Goal: Information Seeking & Learning: Learn about a topic

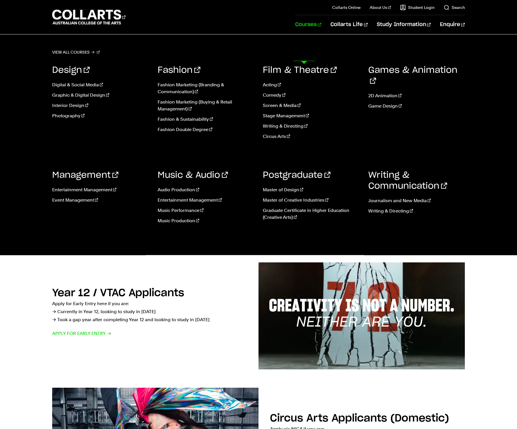
click at [305, 34] on link "Courses" at bounding box center [308, 24] width 26 height 19
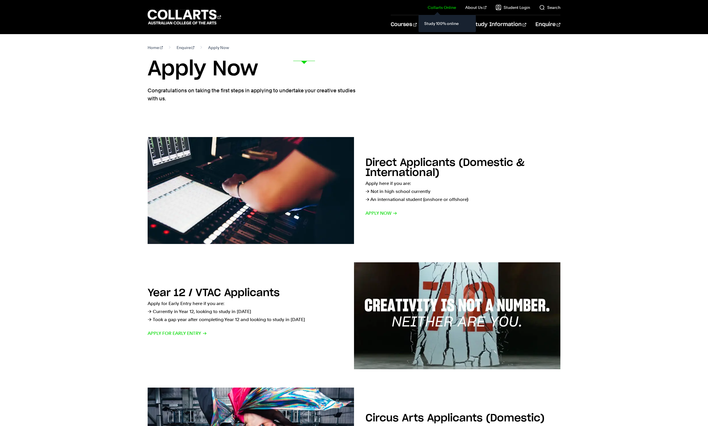
click at [428, 10] on link "Collarts Online" at bounding box center [442, 8] width 28 height 6
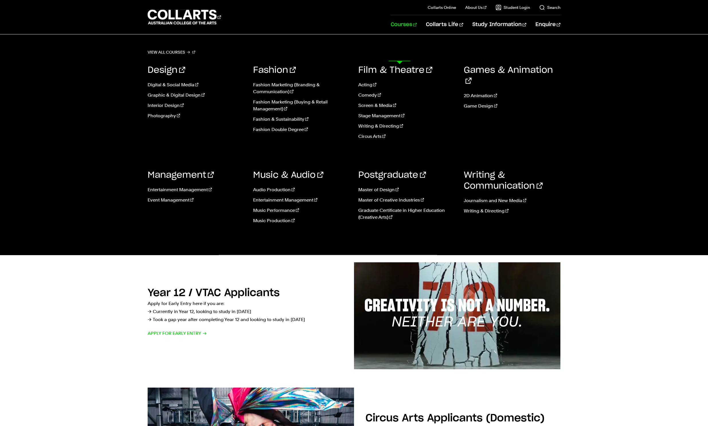
click at [406, 34] on link "Courses" at bounding box center [404, 24] width 26 height 19
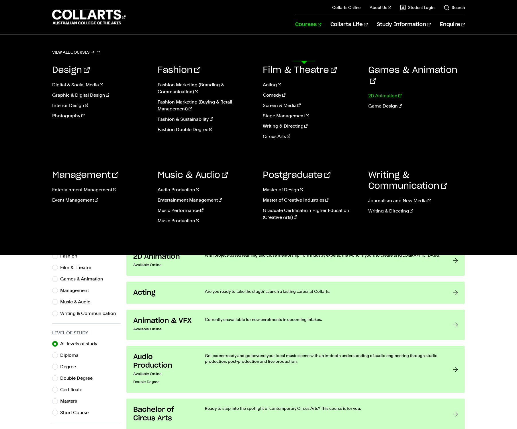
click at [385, 99] on link "2D Animation" at bounding box center [416, 95] width 97 height 7
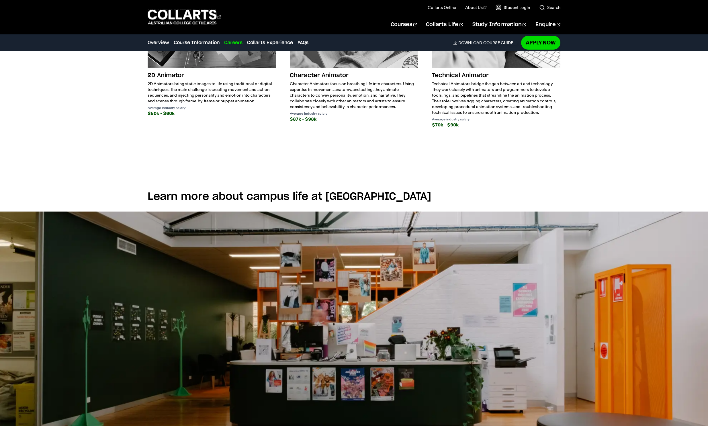
scroll to position [915, 0]
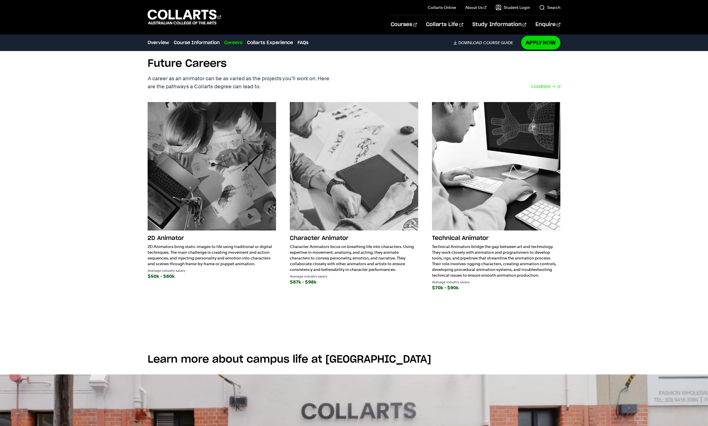
scroll to position [1009, 0]
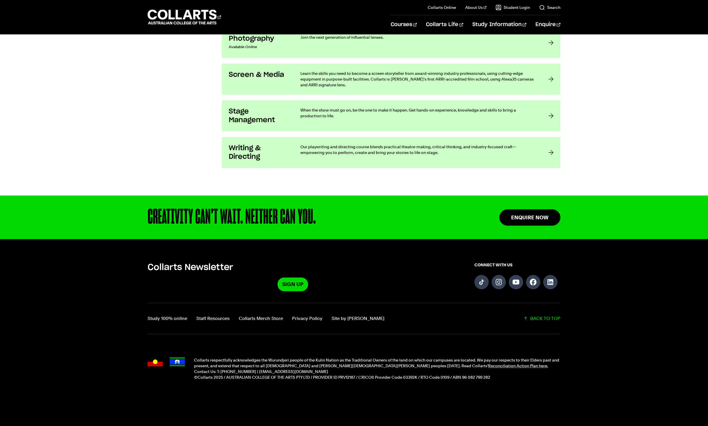
scroll to position [1525, 0]
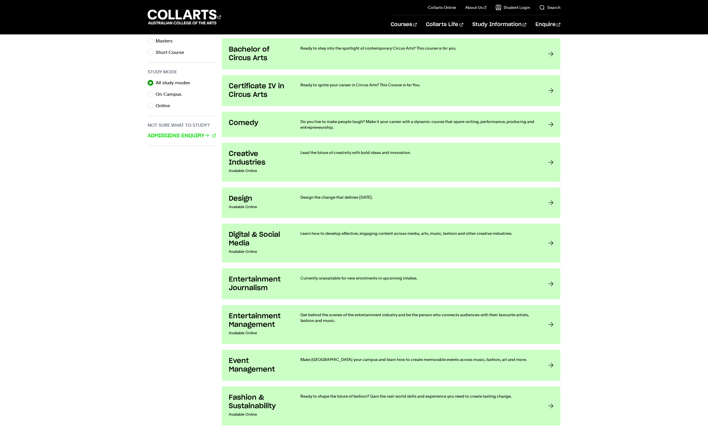
scroll to position [217, 0]
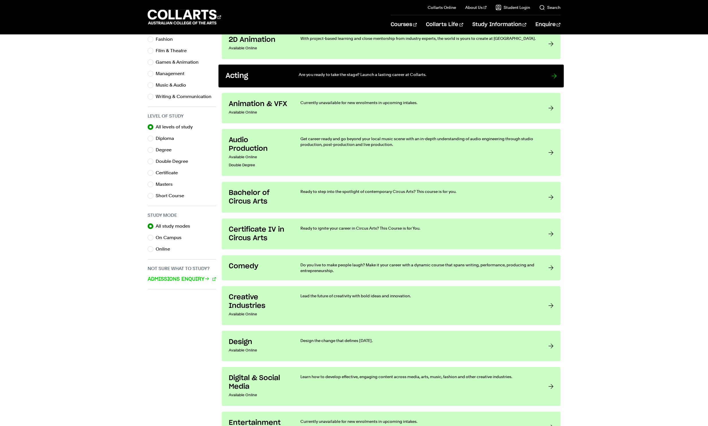
click at [271, 81] on h3 "Acting" at bounding box center [256, 76] width 61 height 9
click at [540, 87] on link "Acting Are you ready to take the stage? Launch a lasting career at Collarts." at bounding box center [390, 75] width 345 height 23
click at [412, 77] on p "Are you ready to take the stage? Launch a lasting career at Collarts." at bounding box center [419, 75] width 241 height 6
click at [272, 81] on h3 "Acting" at bounding box center [256, 76] width 61 height 9
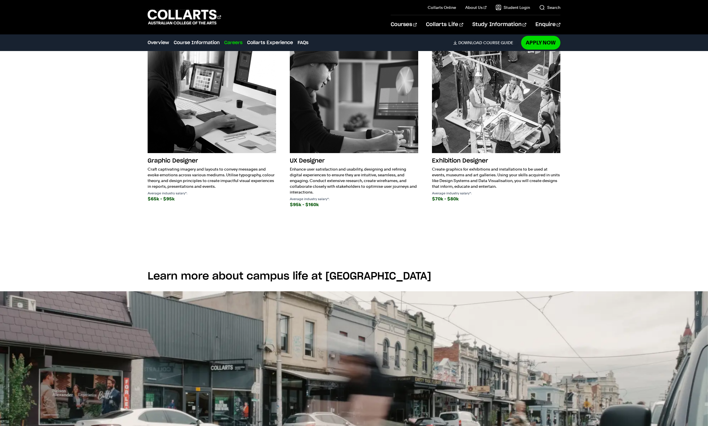
scroll to position [1114, 0]
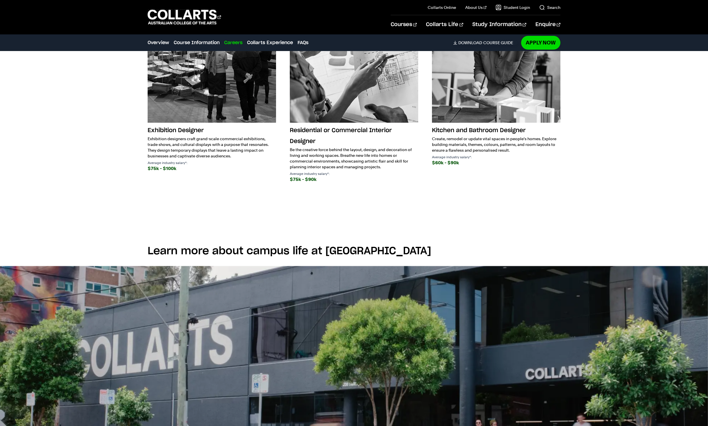
scroll to position [1125, 0]
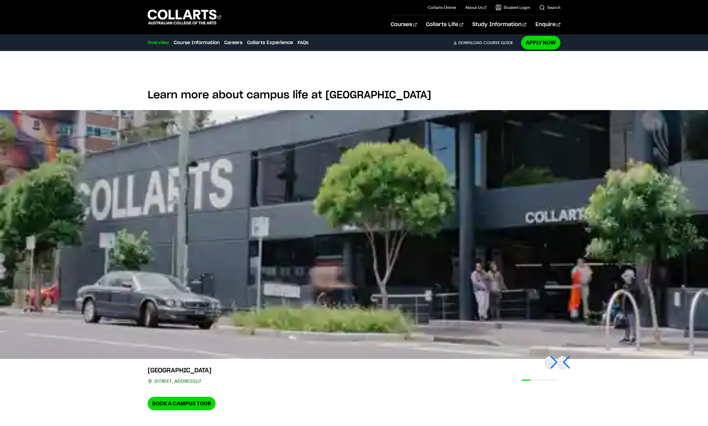
scroll to position [1382, 0]
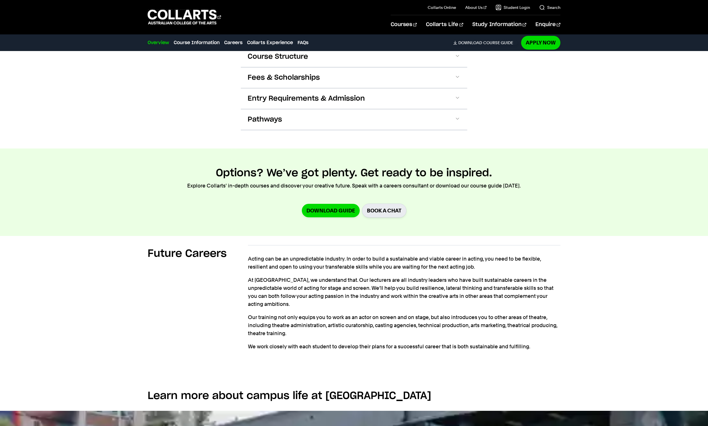
scroll to position [665, 0]
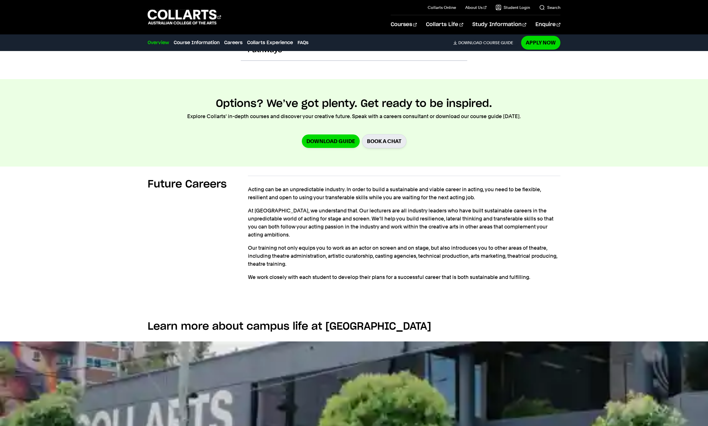
click at [248, 13] on span "Fees & Scholarships" at bounding box center [284, 8] width 72 height 9
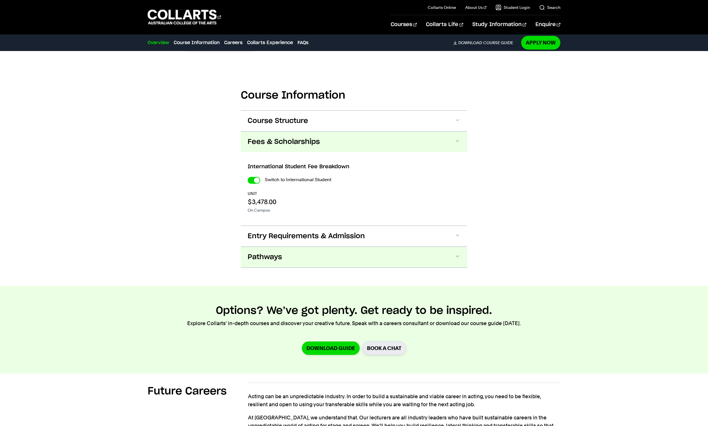
scroll to position [530, 0]
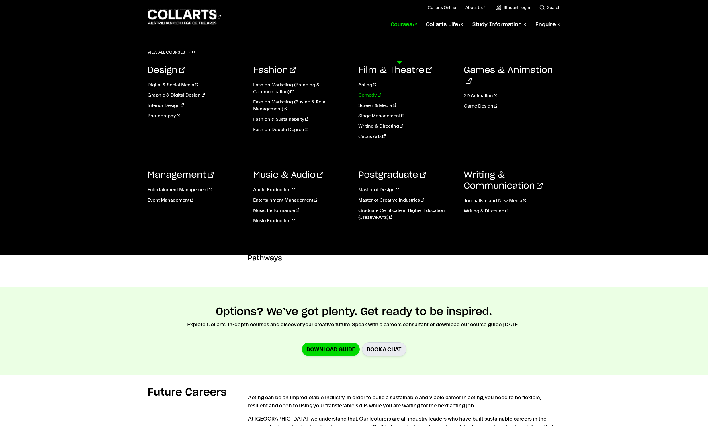
click at [373, 99] on link "Comedy" at bounding box center [406, 95] width 97 height 7
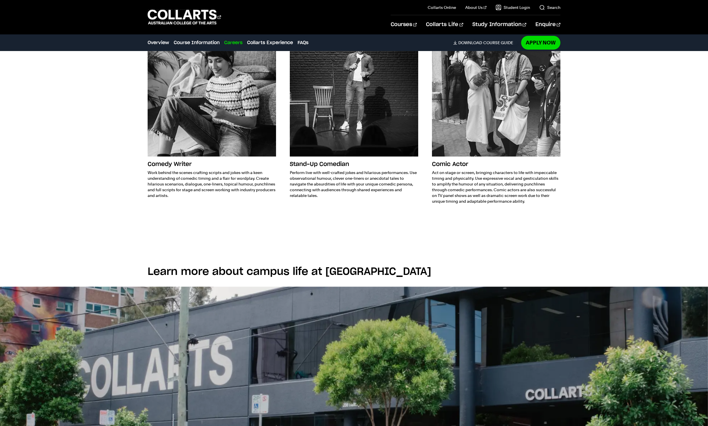
scroll to position [871, 0]
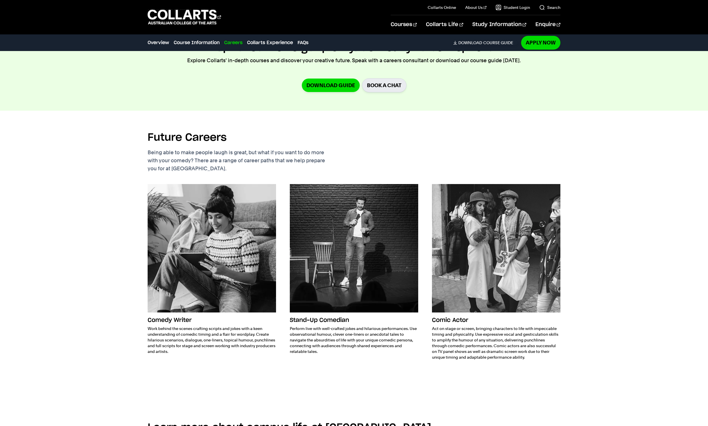
scroll to position [1084, 0]
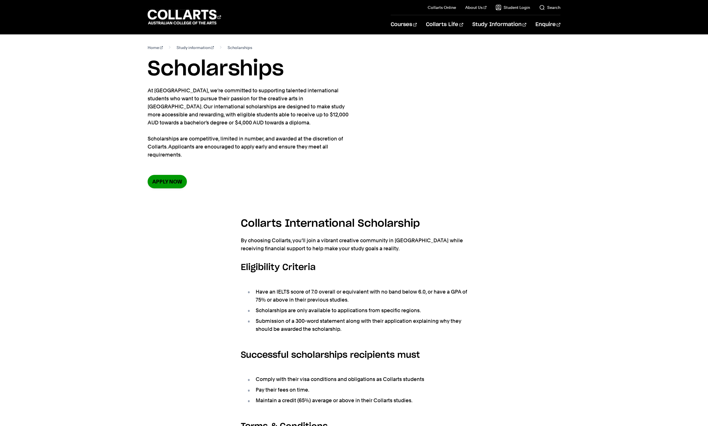
click at [170, 188] on link "Apply now" at bounding box center [167, 181] width 39 height 13
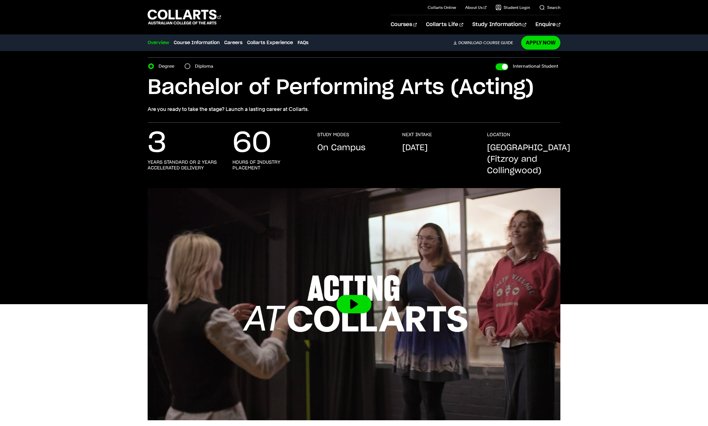
click at [190, 69] on input "Diploma" at bounding box center [188, 66] width 6 height 6
radio input "true"
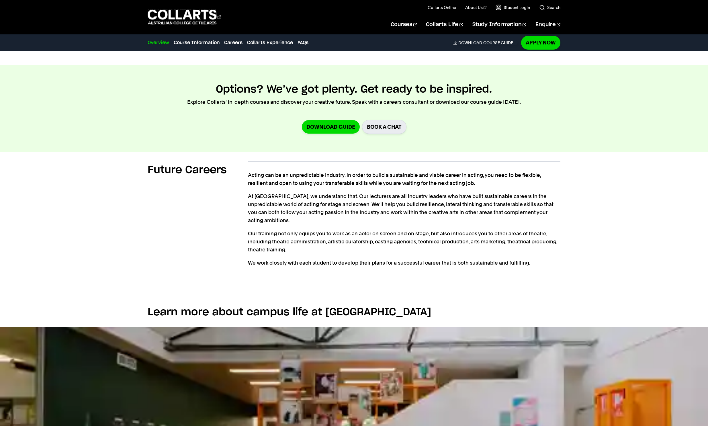
scroll to position [692, 0]
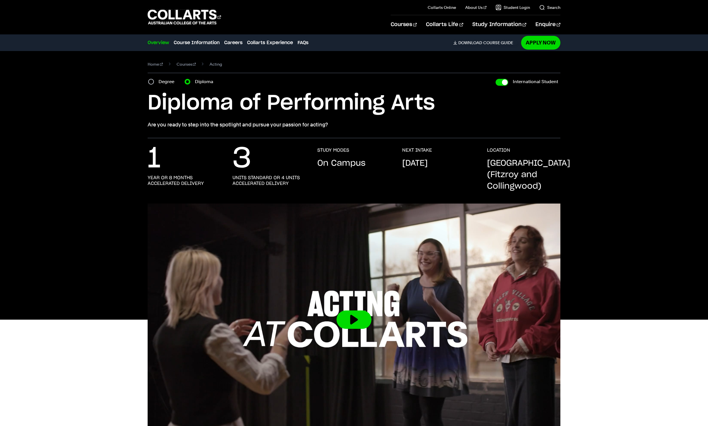
scroll to position [0, 0]
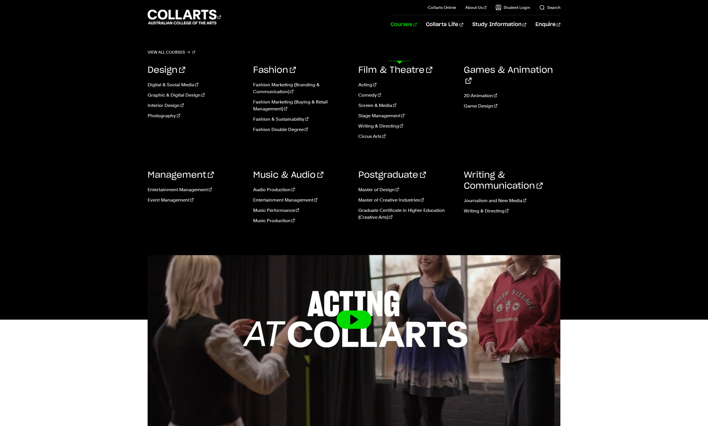
click at [401, 34] on link "Courses" at bounding box center [404, 24] width 26 height 19
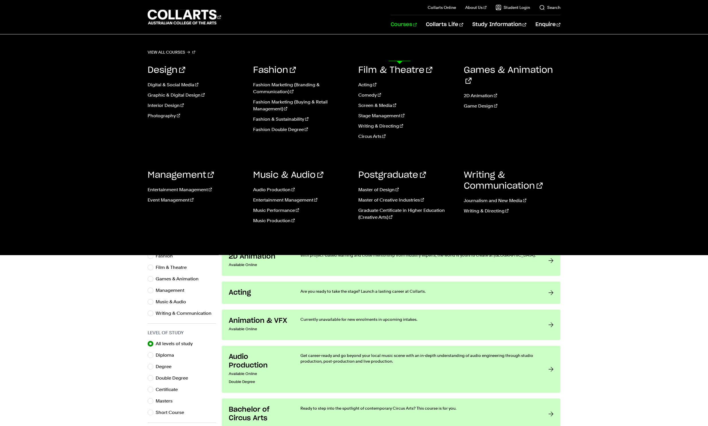
click at [405, 34] on link "Courses" at bounding box center [404, 24] width 26 height 19
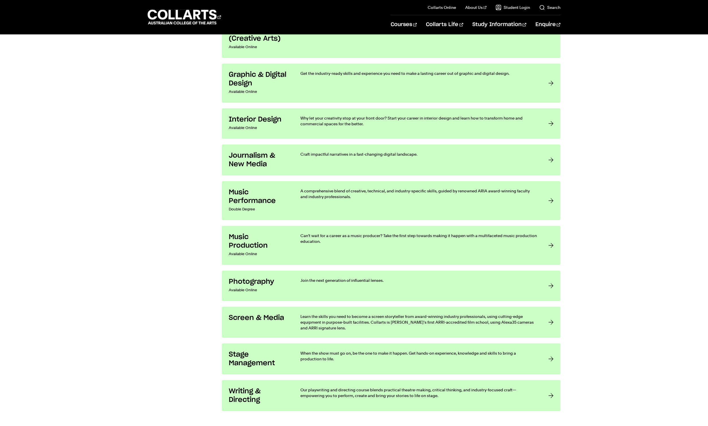
scroll to position [994, 0]
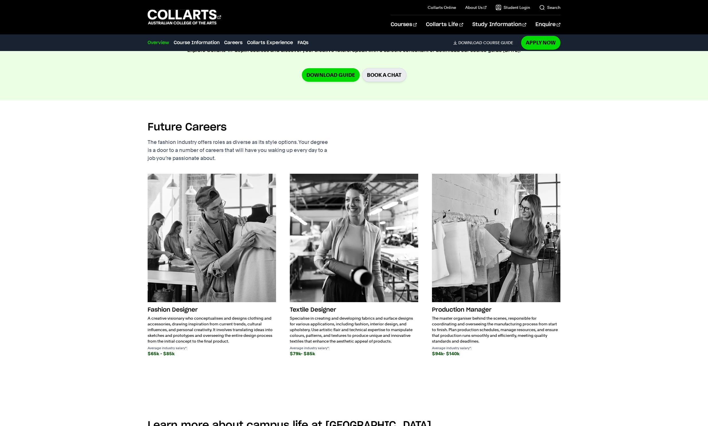
scroll to position [762, 0]
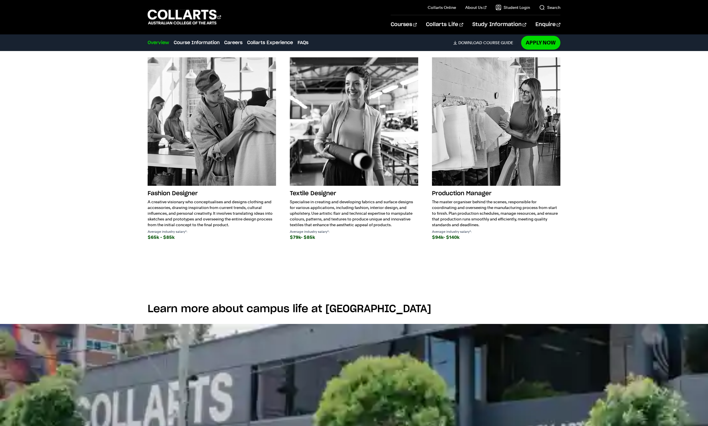
scroll to position [1021, 0]
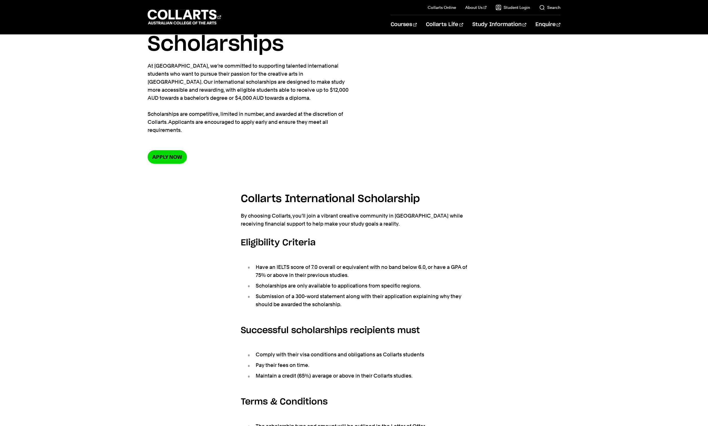
scroll to position [20, 0]
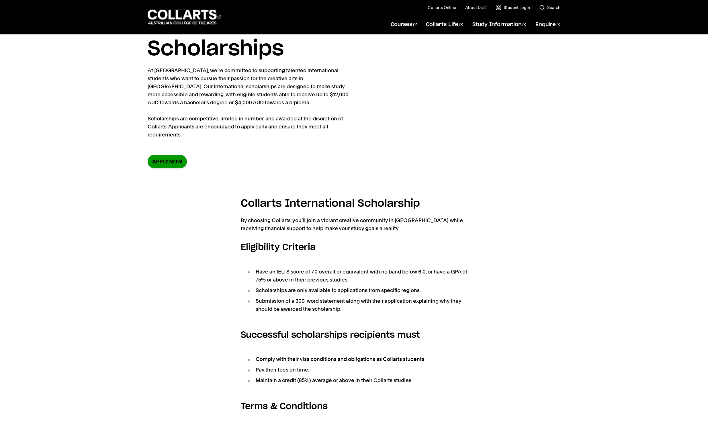
click at [176, 168] on link "Apply now" at bounding box center [167, 161] width 39 height 13
click at [179, 168] on link "Apply now" at bounding box center [167, 161] width 39 height 13
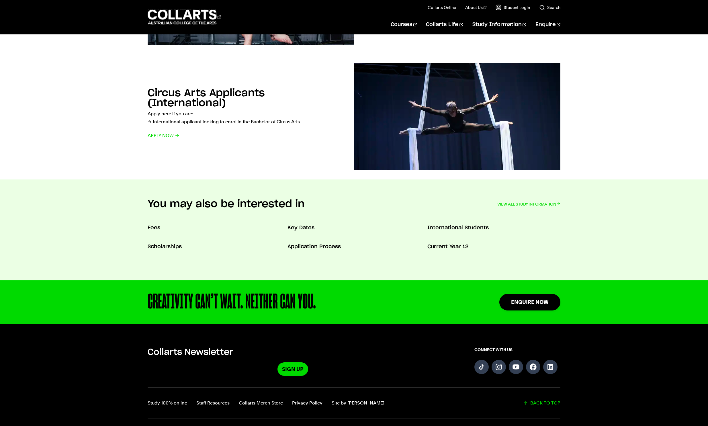
scroll to position [479, 0]
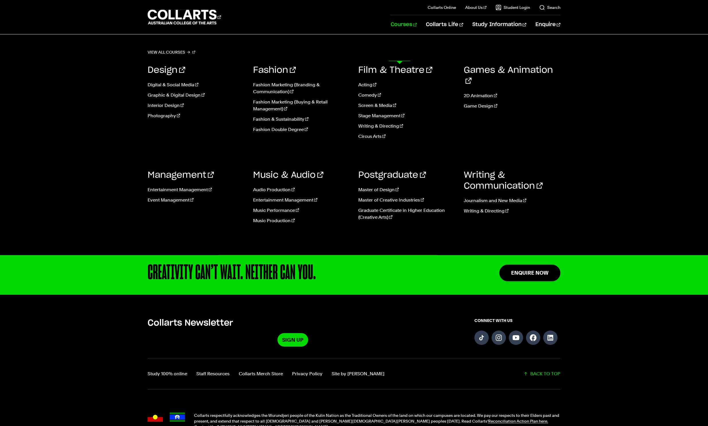
click at [395, 34] on link "Courses" at bounding box center [404, 24] width 26 height 19
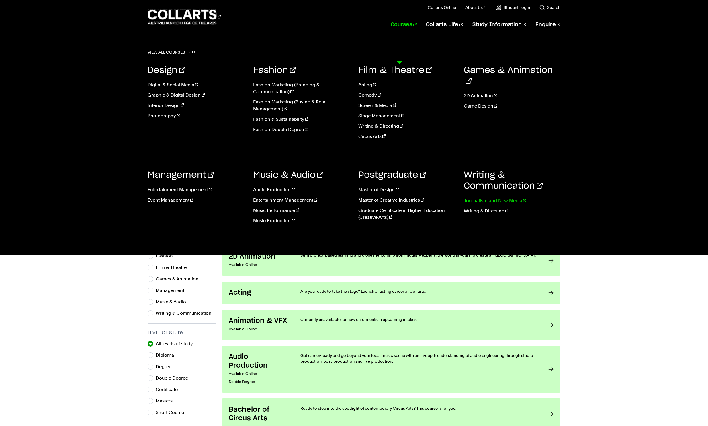
click at [509, 204] on link "Journalism and New Media" at bounding box center [512, 200] width 97 height 7
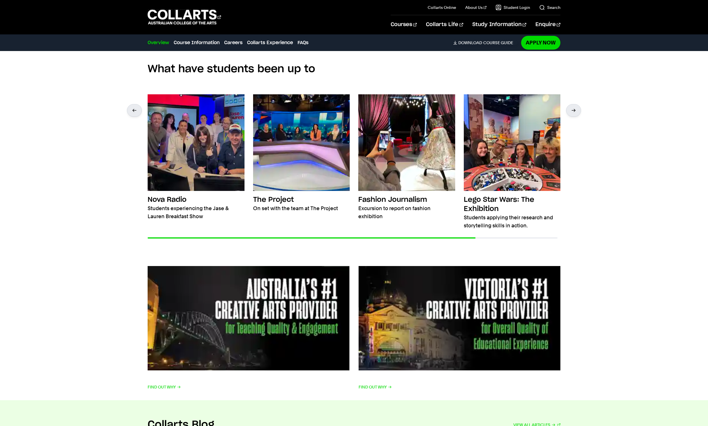
scroll to position [972, 0]
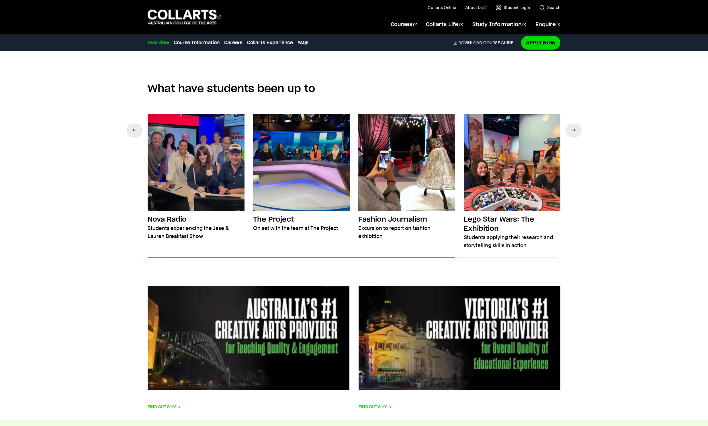
scroll to position [1118, 0]
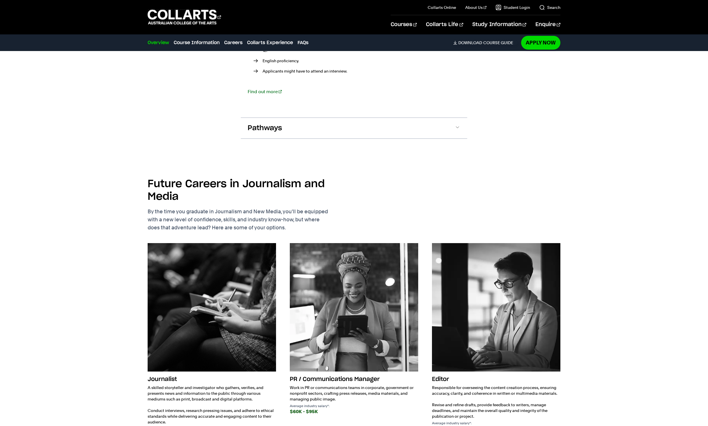
scroll to position [743, 0]
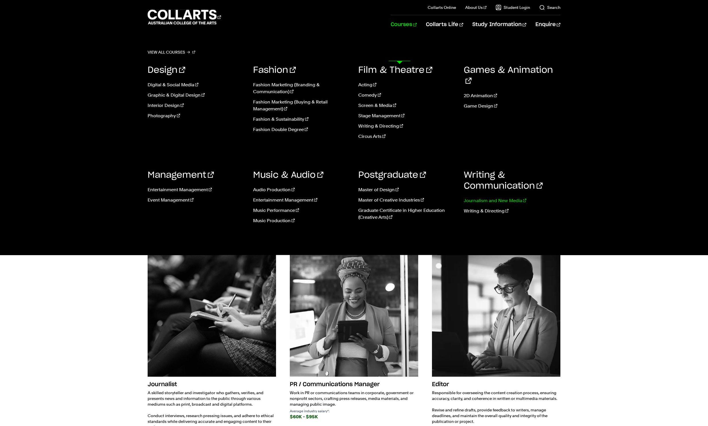
click at [486, 204] on link "Journalism and New Media" at bounding box center [512, 200] width 97 height 7
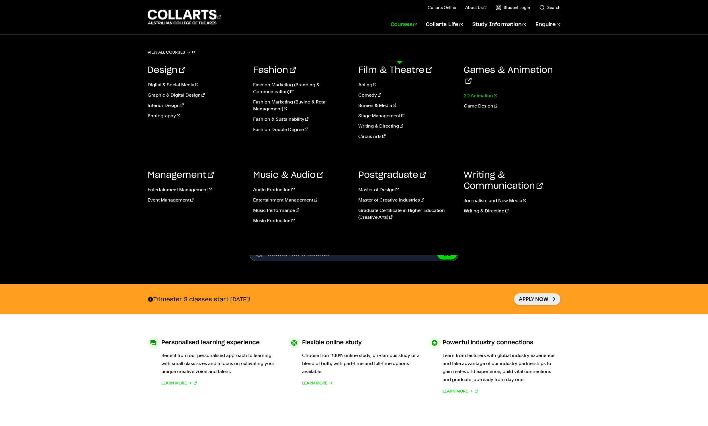
click at [484, 99] on link "2D Animation" at bounding box center [512, 95] width 97 height 7
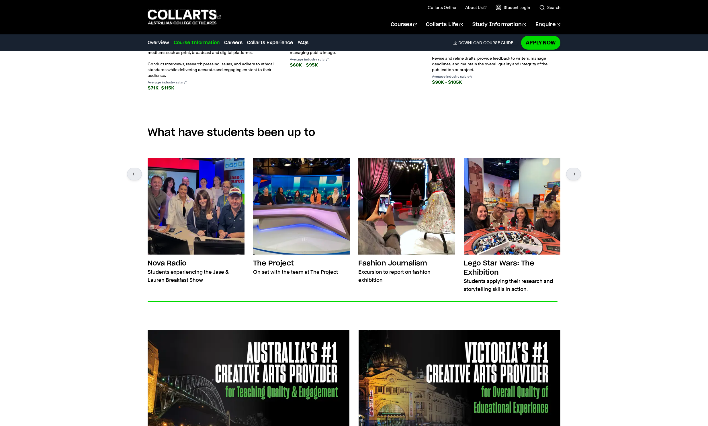
scroll to position [997, 0]
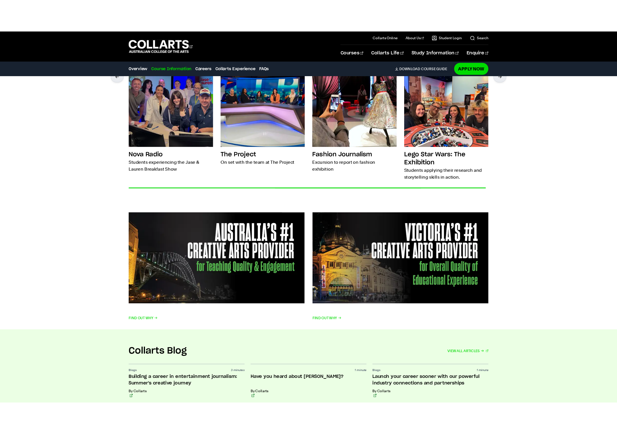
scroll to position [1150, 0]
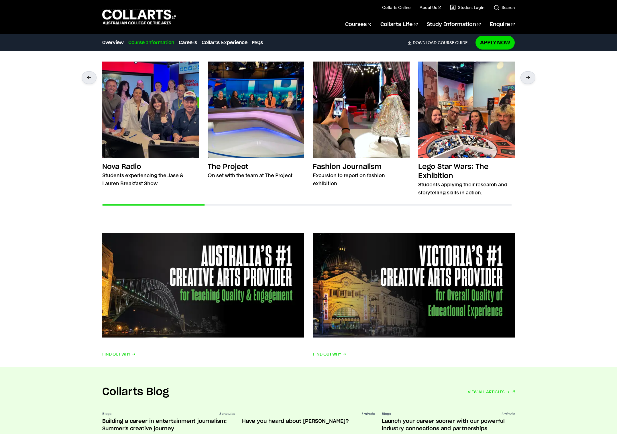
scroll to position [1106, 0]
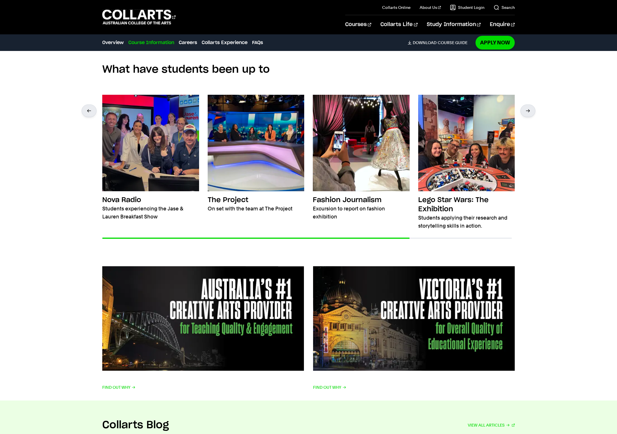
scroll to position [1040, 0]
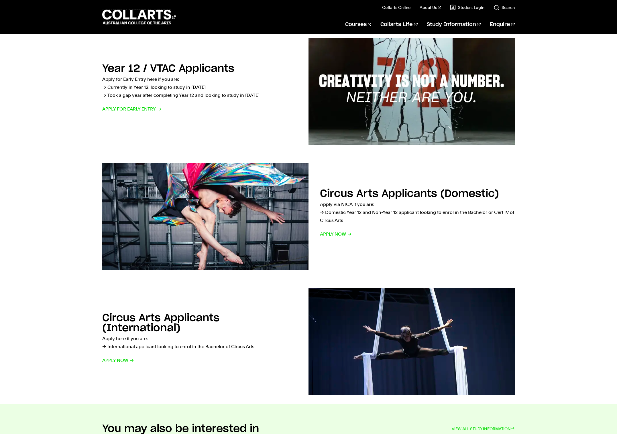
scroll to position [216, 0]
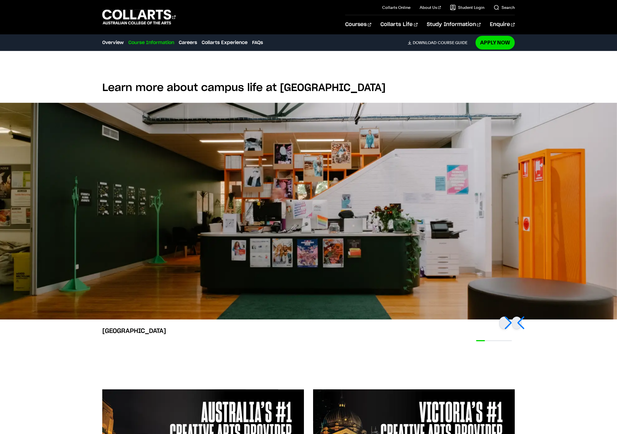
scroll to position [925, 0]
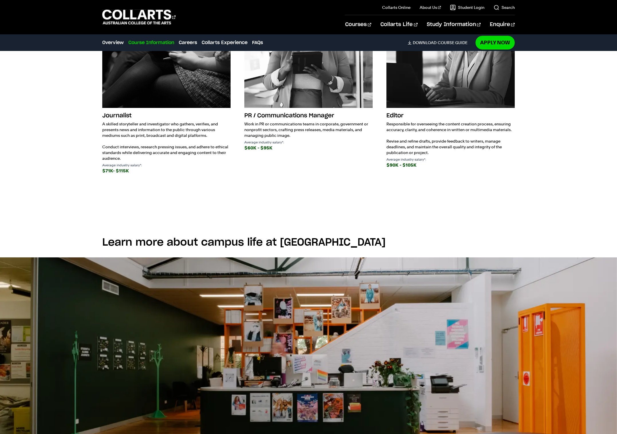
scroll to position [1150, 0]
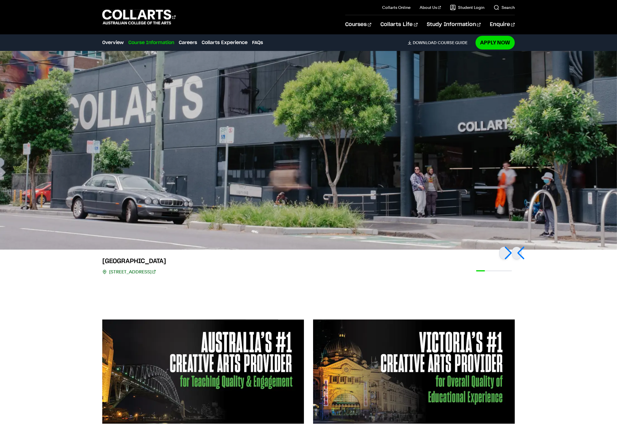
scroll to position [1127, 0]
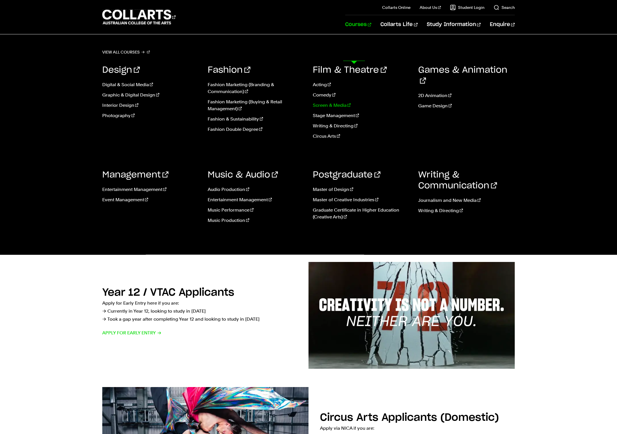
click at [325, 109] on link "Screen & Media" at bounding box center [361, 105] width 97 height 7
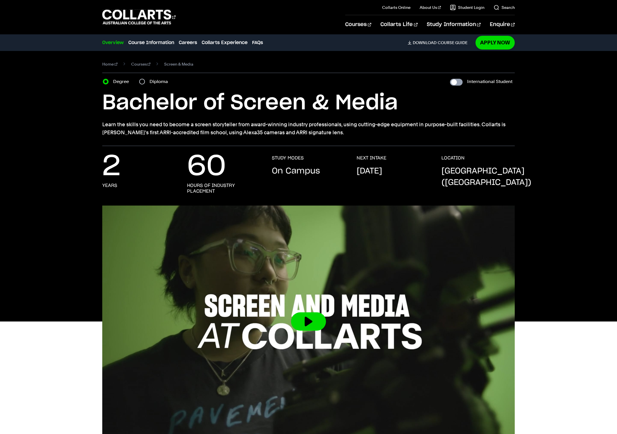
click at [450, 86] on input "International Student" at bounding box center [456, 82] width 13 height 7
checkbox input "true"
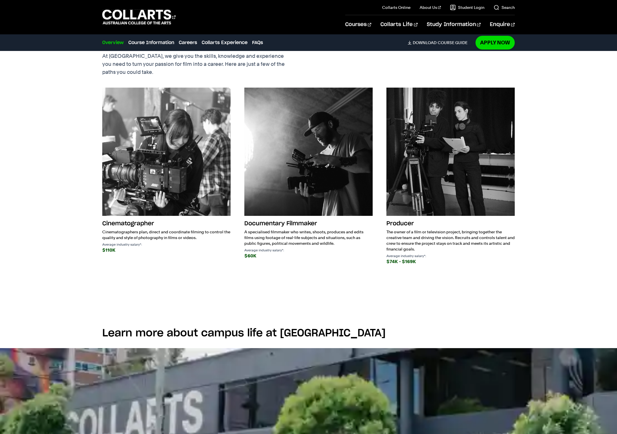
scroll to position [863, 0]
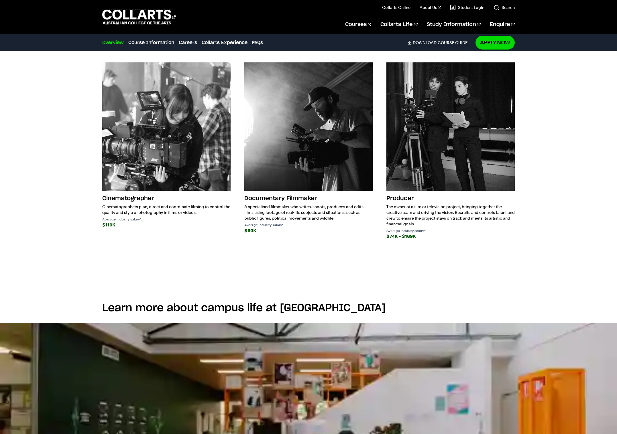
scroll to position [980, 0]
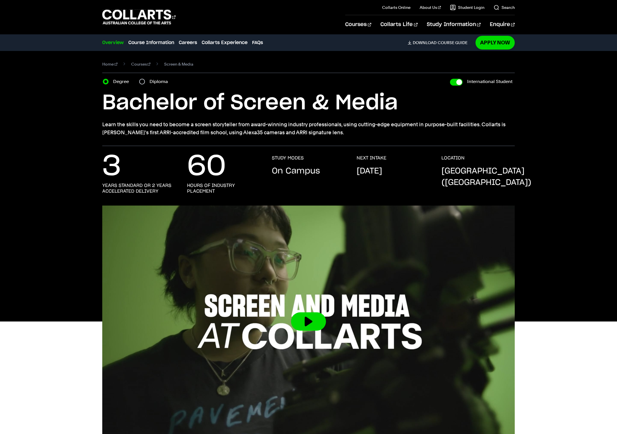
scroll to position [107, 0]
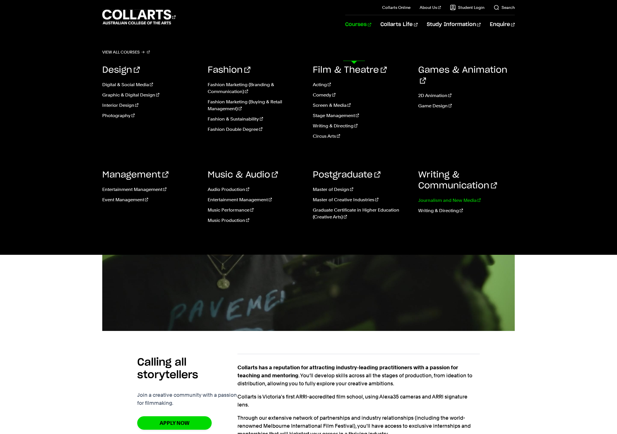
click at [453, 204] on link "Journalism and New Media" at bounding box center [466, 200] width 97 height 7
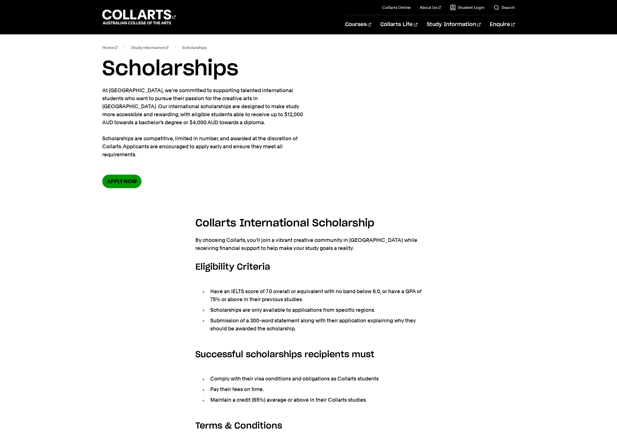
click at [132, 188] on link "Apply now" at bounding box center [121, 181] width 39 height 13
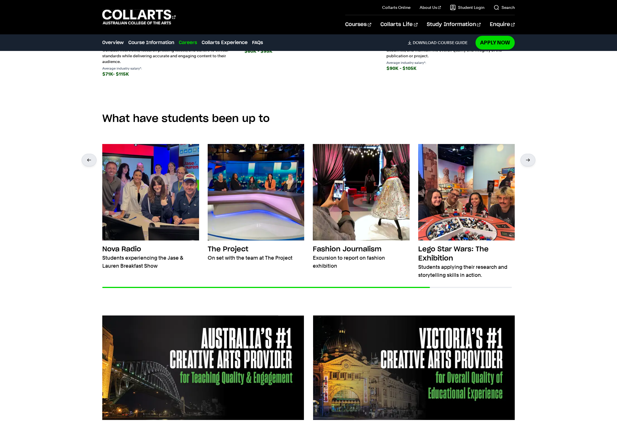
scroll to position [929, 0]
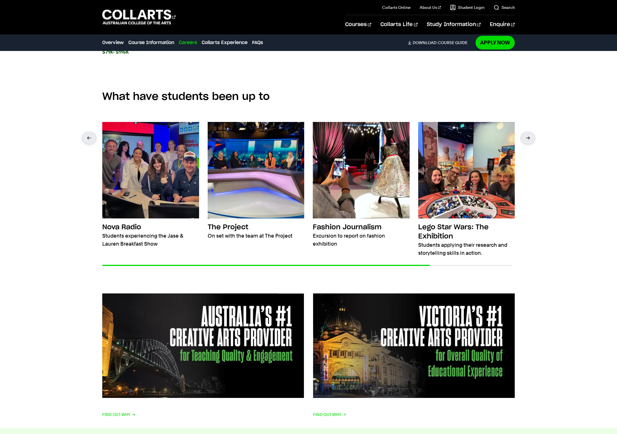
scroll to position [1170, 0]
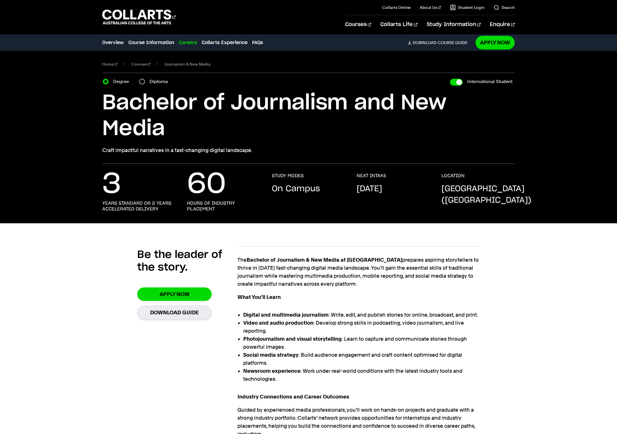
scroll to position [0, 0]
click at [450, 86] on input "International Student" at bounding box center [456, 82] width 13 height 7
checkbox input "false"
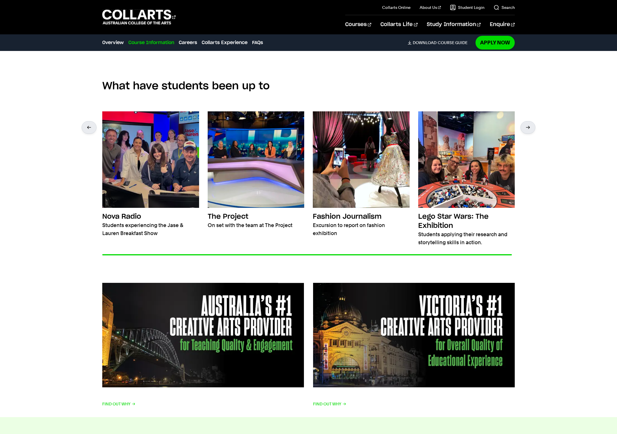
scroll to position [996, 0]
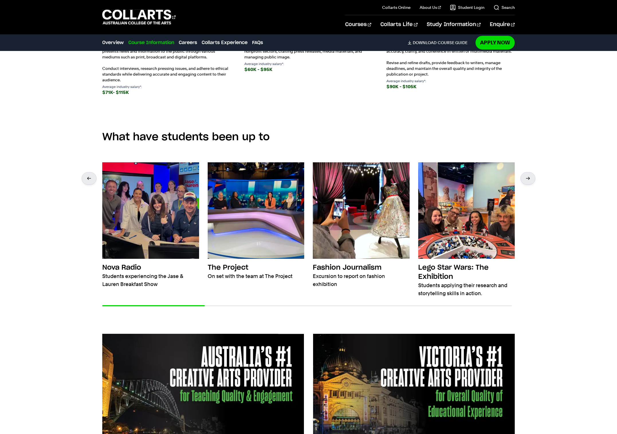
scroll to position [1003, 0]
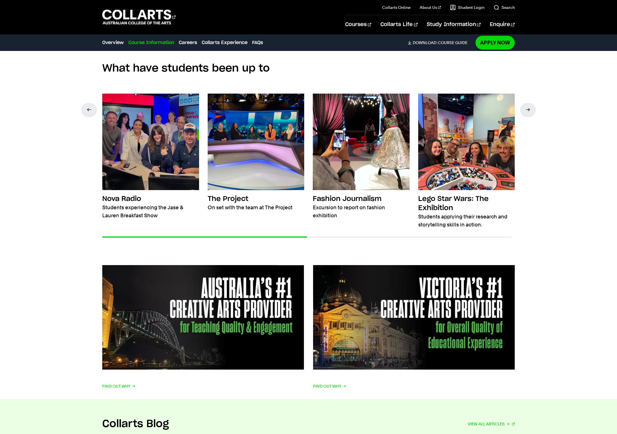
scroll to position [1091, 0]
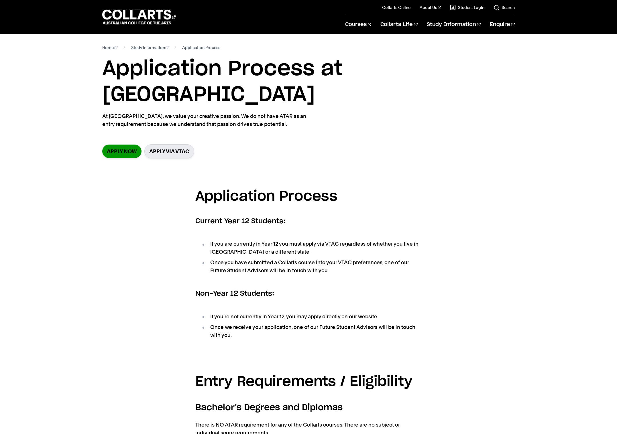
click at [125, 158] on link "Apply now" at bounding box center [121, 151] width 39 height 13
click at [194, 158] on link "Apply via VTAC" at bounding box center [169, 151] width 50 height 14
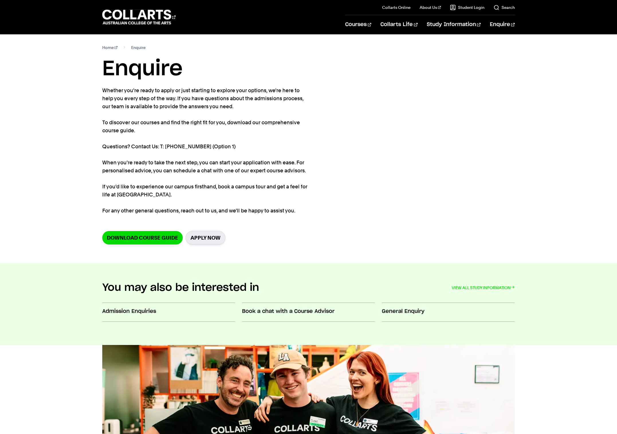
drag, startPoint x: 170, startPoint y: 293, endPoint x: 156, endPoint y: 347, distance: 55.0
click at [170, 215] on p "Whether you're ready to apply or just starting to explore your options, we're h…" at bounding box center [206, 151] width 209 height 128
click at [162, 245] on link "Download Course Guide" at bounding box center [142, 237] width 81 height 13
click at [224, 245] on link "Apply Now" at bounding box center [206, 238] width 40 height 14
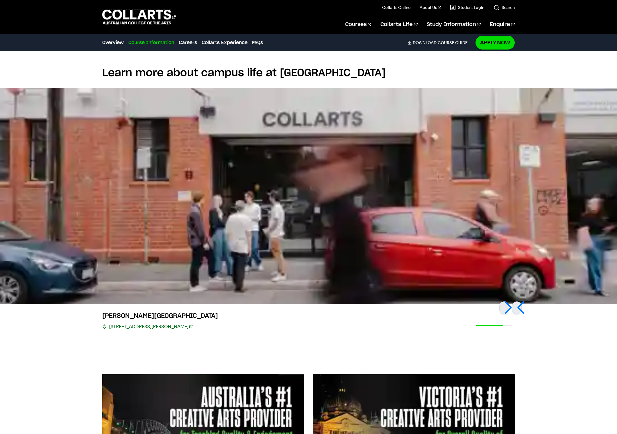
scroll to position [992, 0]
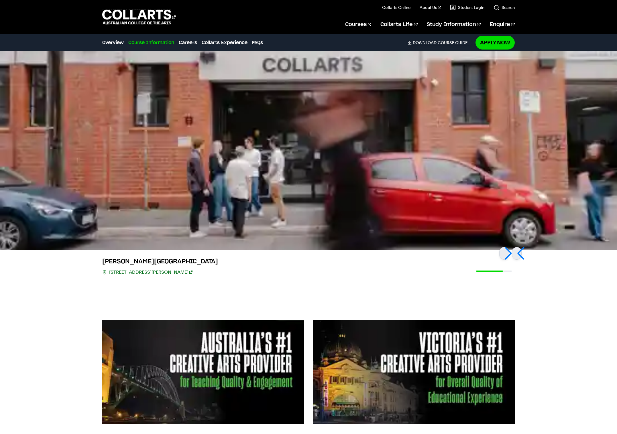
scroll to position [1150, 0]
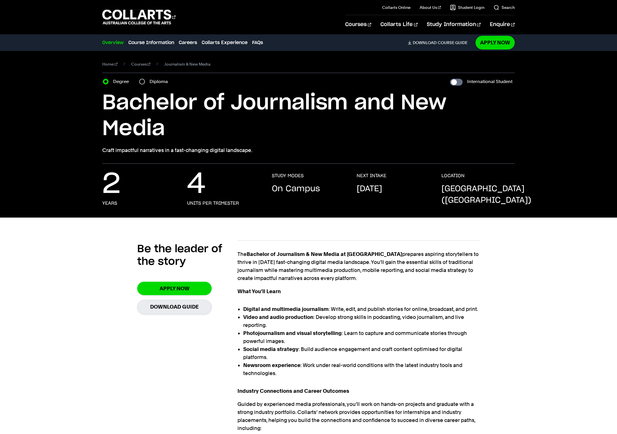
scroll to position [0, 0]
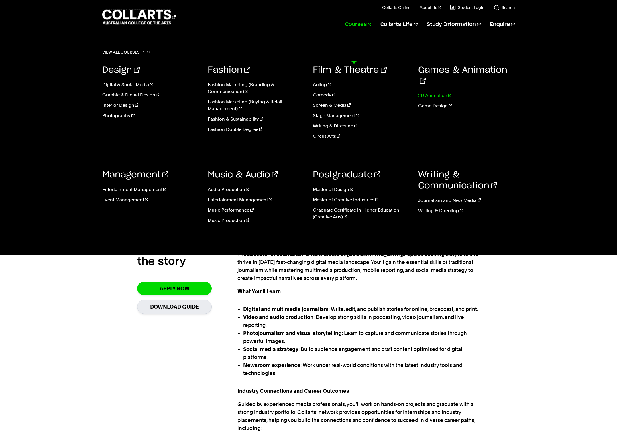
click at [443, 99] on link "2D Animation" at bounding box center [466, 95] width 97 height 7
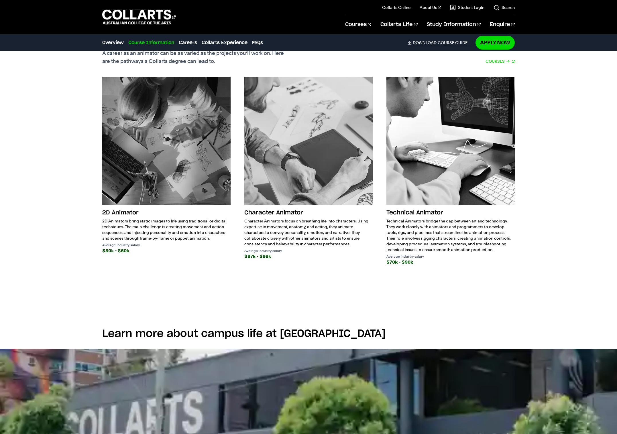
scroll to position [823, 0]
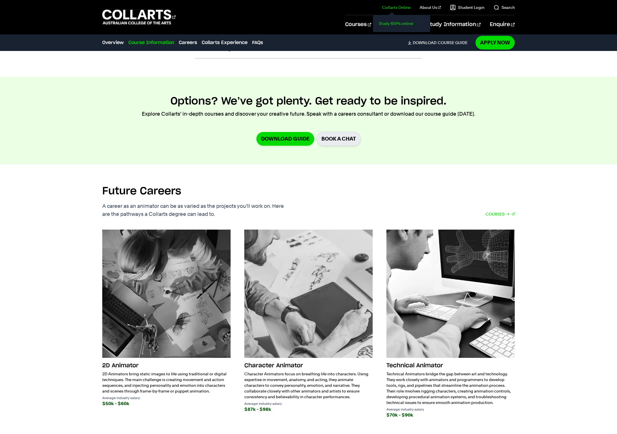
scroll to position [802, 0]
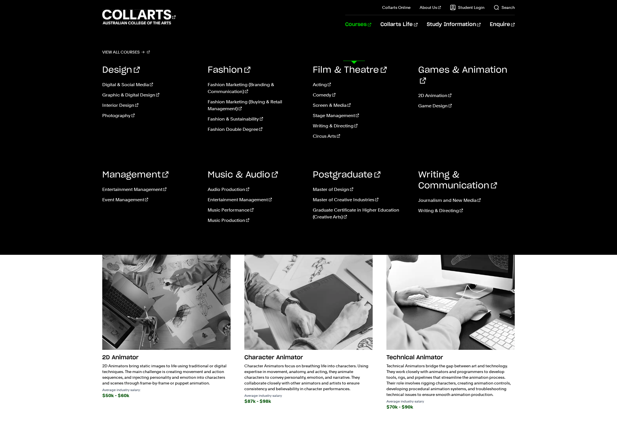
click at [348, 34] on link "Courses" at bounding box center [358, 24] width 26 height 19
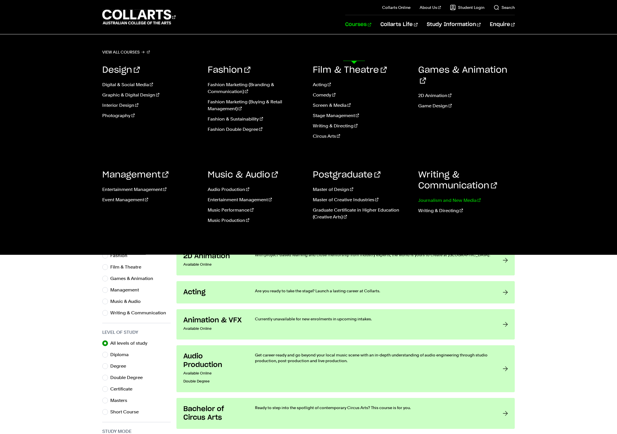
click at [457, 204] on link "Journalism and New Media" at bounding box center [466, 200] width 97 height 7
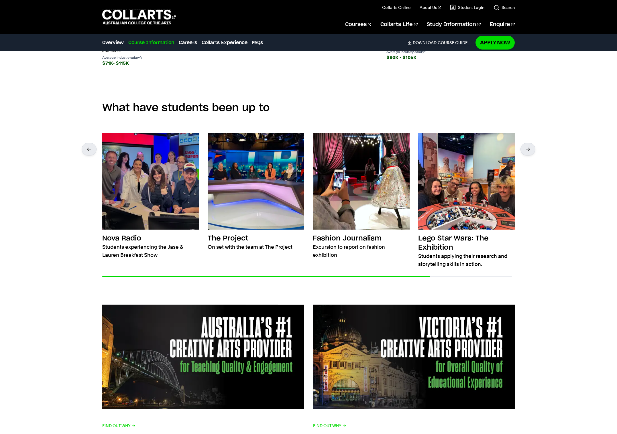
scroll to position [915, 0]
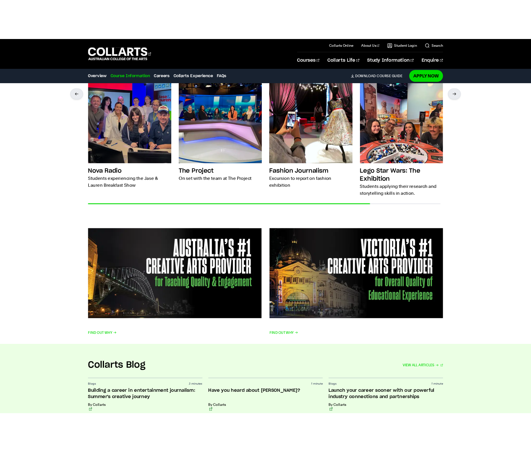
scroll to position [1150, 0]
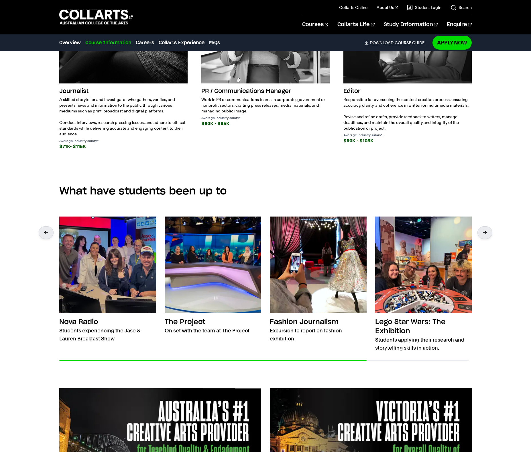
scroll to position [970, 0]
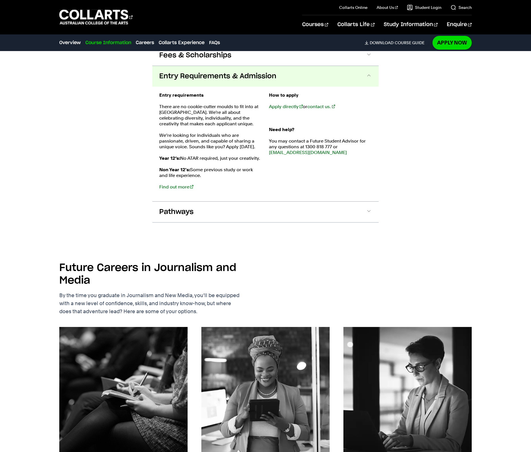
scroll to position [1076, 0]
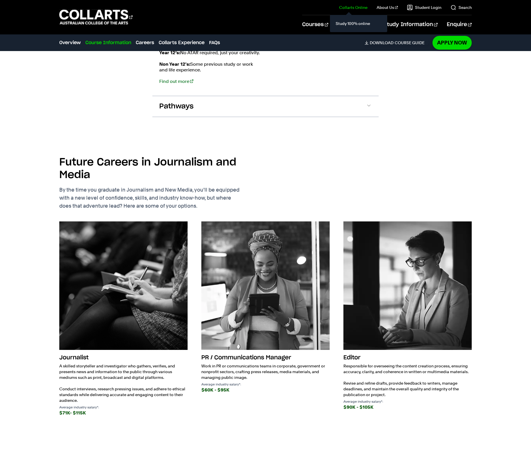
click at [339, 10] on link "Collarts Online" at bounding box center [353, 8] width 28 height 6
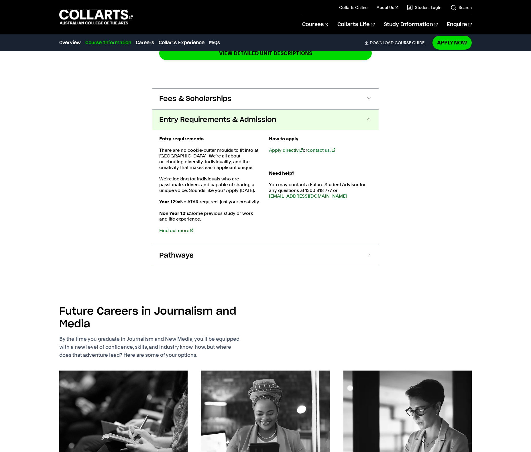
scroll to position [825, 0]
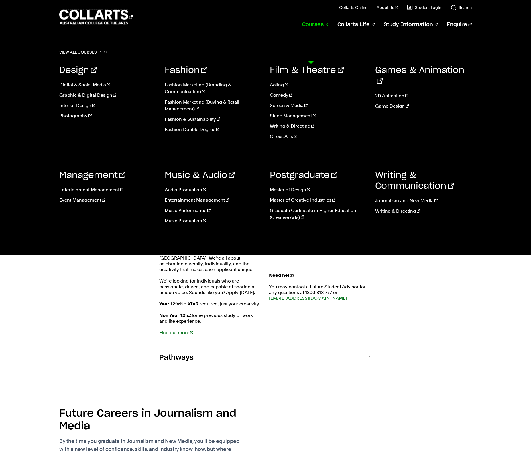
click at [307, 34] on link "Courses" at bounding box center [315, 24] width 26 height 19
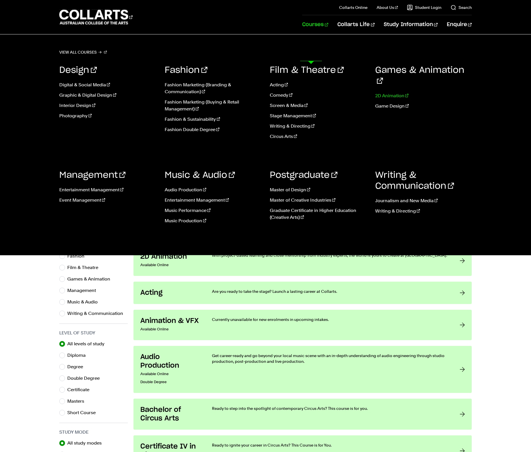
click at [388, 99] on link "2D Animation" at bounding box center [423, 95] width 97 height 7
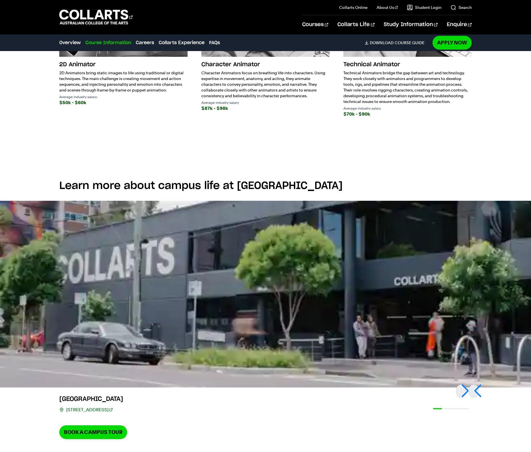
scroll to position [887, 0]
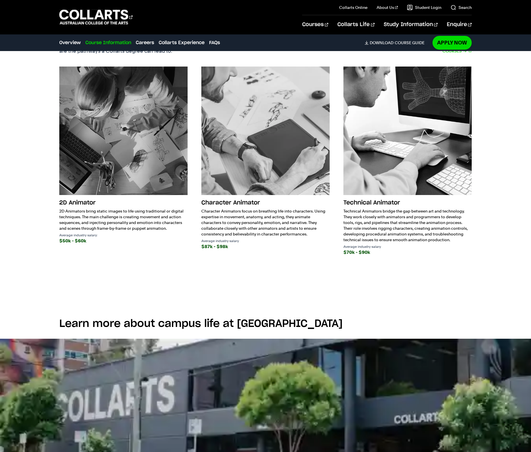
scroll to position [957, 1]
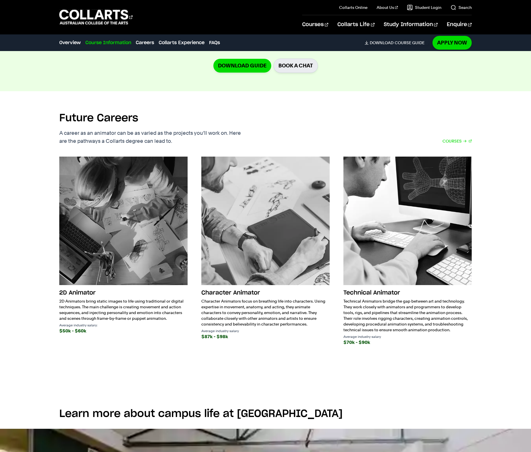
scroll to position [828, 0]
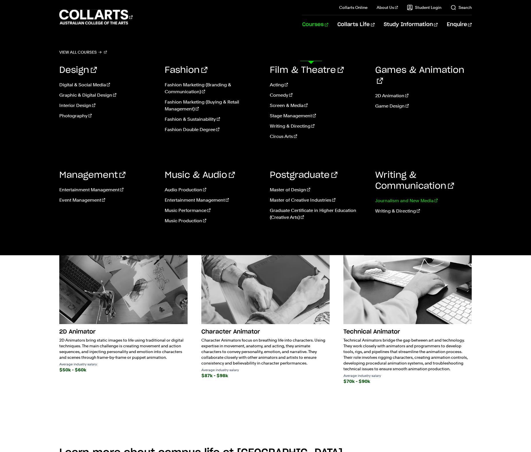
click at [429, 204] on link "Journalism and New Media" at bounding box center [423, 200] width 97 height 7
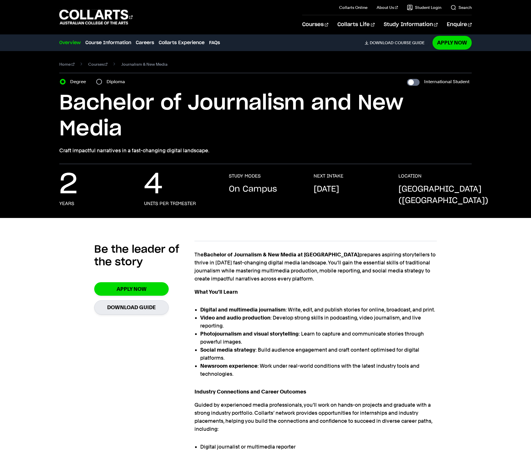
scroll to position [88, 1]
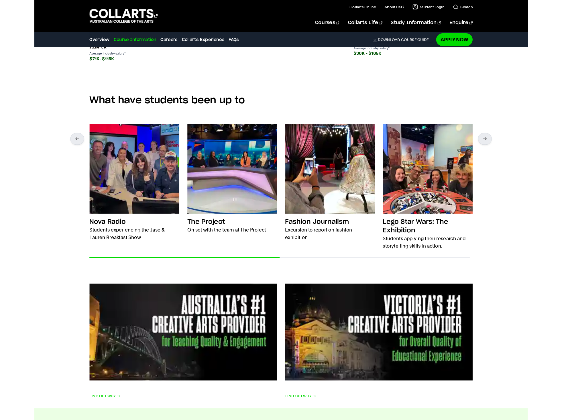
scroll to position [1032, 0]
